Goal: Transaction & Acquisition: Purchase product/service

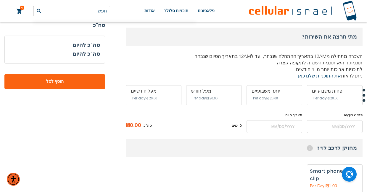
scroll to position [148, 0]
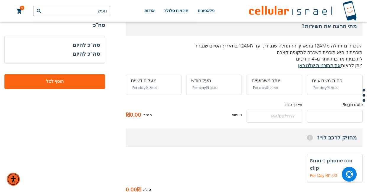
click at [326, 110] on input "name" at bounding box center [335, 116] width 56 height 13
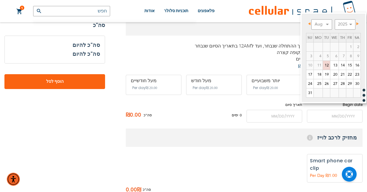
click at [220, 93] on div "מתי תרצה את השירות? השכרה מתחילה מ12AM בתאריך ההתחלה שנבחר, ועד ל12AM בתאריך הס…" at bounding box center [244, 69] width 237 height 105
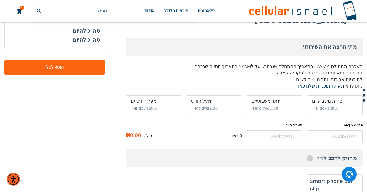
scroll to position [119, 0]
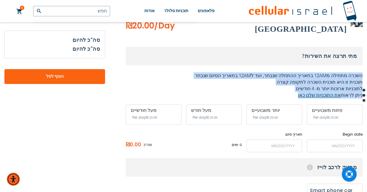
drag, startPoint x: 363, startPoint y: 69, endPoint x: 280, endPoint y: 91, distance: 85.6
click at [280, 91] on section "השכרה מכשיר [PERSON_NAME] בלבד [GEOGRAPHIC_DATA] As Low As ₪20.00 /Day מתי תרצה…" at bounding box center [183, 125] width 367 height 229
copy div "השכרה מתחילה מ12AM בתאריך ההתחלה שנבחר, ועד ל12AM בתאריך הסיום שנבחר תוכנית זו …"
click at [197, 79] on p "תוכנית זו היא תוכנית השכרה לתקופה קצרה לתוכניות ארוכות יותר מ- 4 חודשים ניתן לר…" at bounding box center [244, 89] width 237 height 20
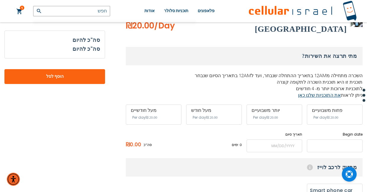
click at [329, 140] on input "name" at bounding box center [335, 145] width 56 height 13
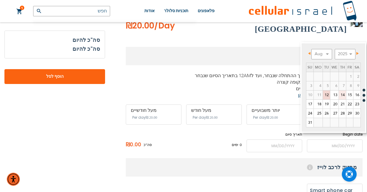
click at [344, 97] on link "14" at bounding box center [342, 94] width 7 height 9
type input "[DATE]"
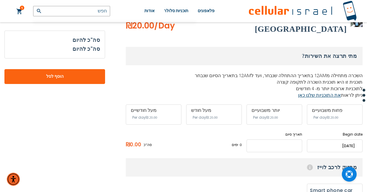
click at [274, 139] on input "name" at bounding box center [275, 145] width 56 height 13
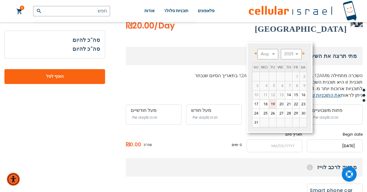
click at [276, 107] on link "19" at bounding box center [272, 104] width 7 height 9
type input "[DATE]"
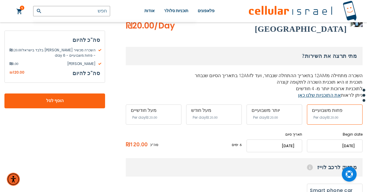
click at [325, 139] on input "name" at bounding box center [335, 145] width 56 height 13
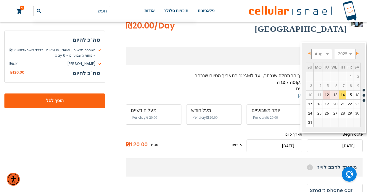
click at [332, 97] on link "13" at bounding box center [335, 94] width 8 height 9
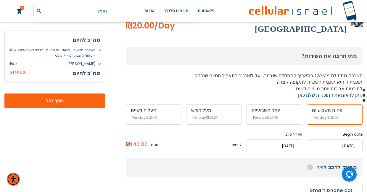
click at [339, 139] on input "name" at bounding box center [335, 145] width 56 height 13
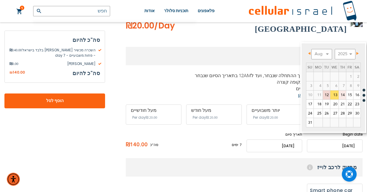
click at [344, 98] on link "14" at bounding box center [342, 94] width 7 height 9
type input "[DATE]"
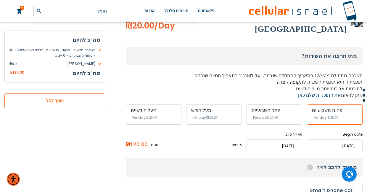
click at [33, 105] on button "הוסף לסל" at bounding box center [54, 100] width 101 height 15
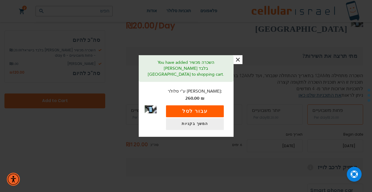
click at [179, 109] on button "עבור לסל" at bounding box center [195, 111] width 58 height 12
